Goal: Task Accomplishment & Management: Manage account settings

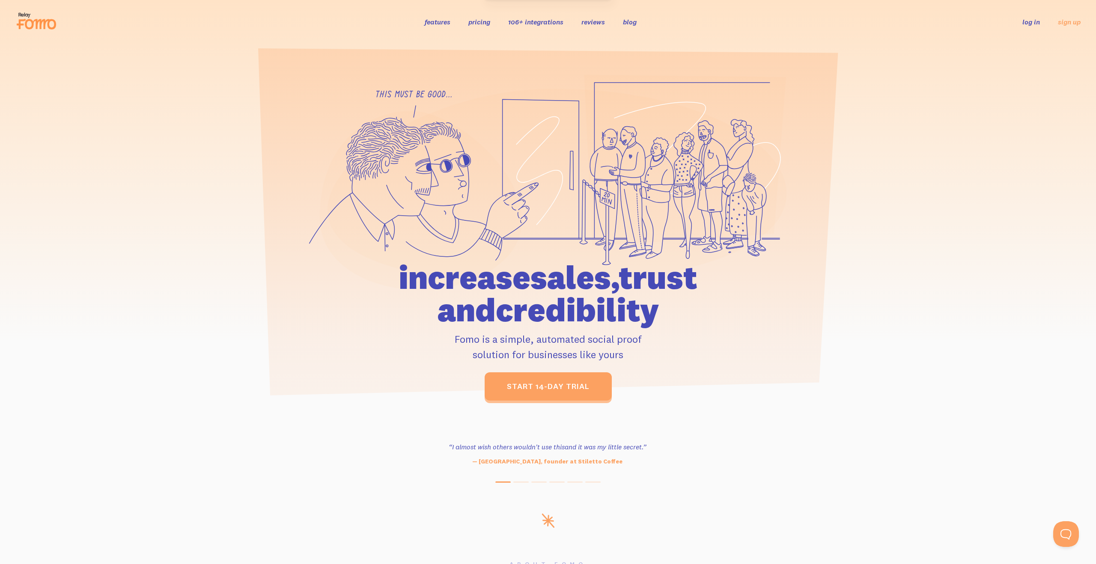
click at [1033, 24] on link "log in" at bounding box center [1031, 22] width 18 height 9
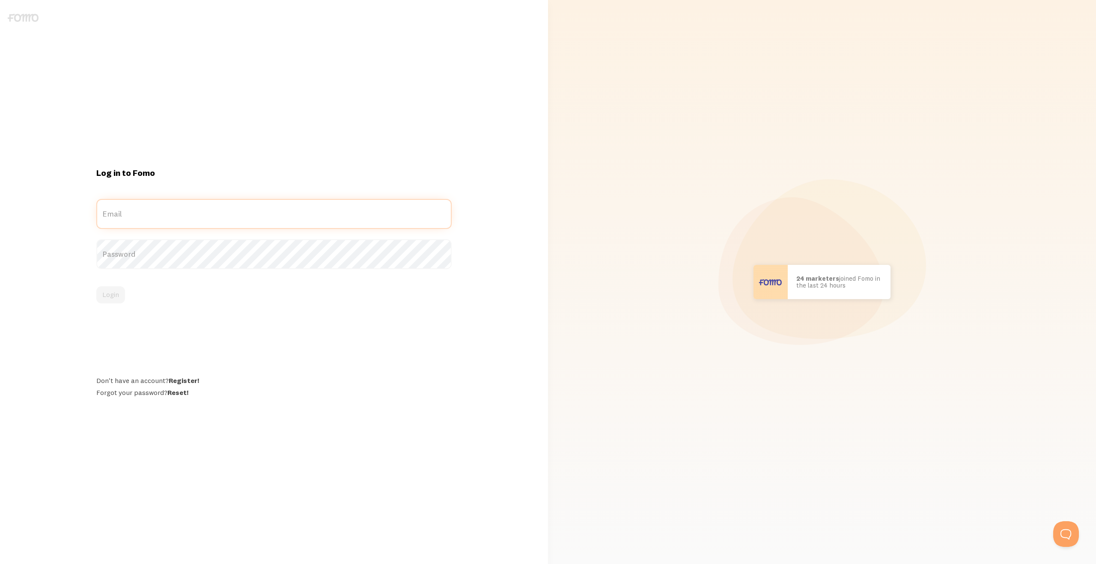
type input "dancarroll22@hotmail.co.uk"
click at [116, 303] on div "Login" at bounding box center [273, 294] width 355 height 17
click at [115, 297] on button "Login" at bounding box center [110, 294] width 29 height 17
click at [115, 291] on button "Login" at bounding box center [110, 294] width 29 height 17
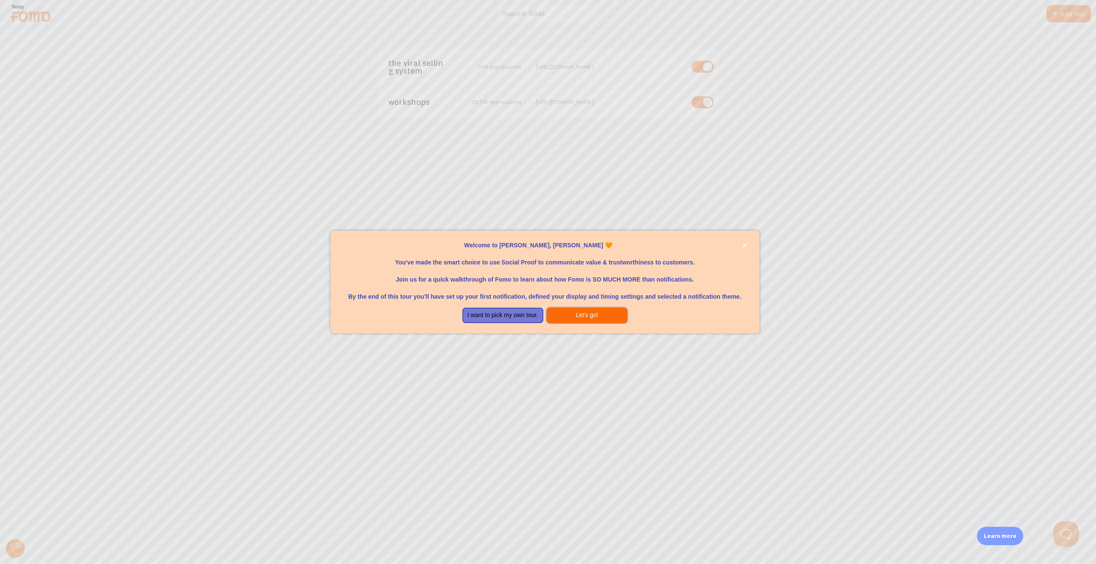
click at [574, 317] on button "Let's go!" at bounding box center [587, 315] width 81 height 15
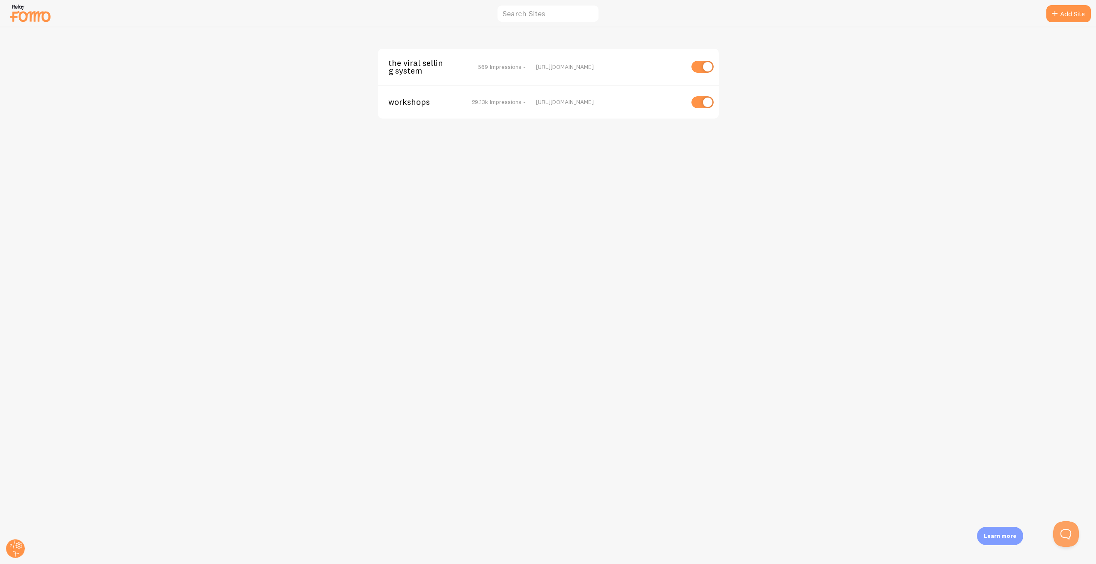
click at [705, 67] on input "checkbox" at bounding box center [703, 67] width 22 height 12
checkbox input "false"
